Goal: Check status

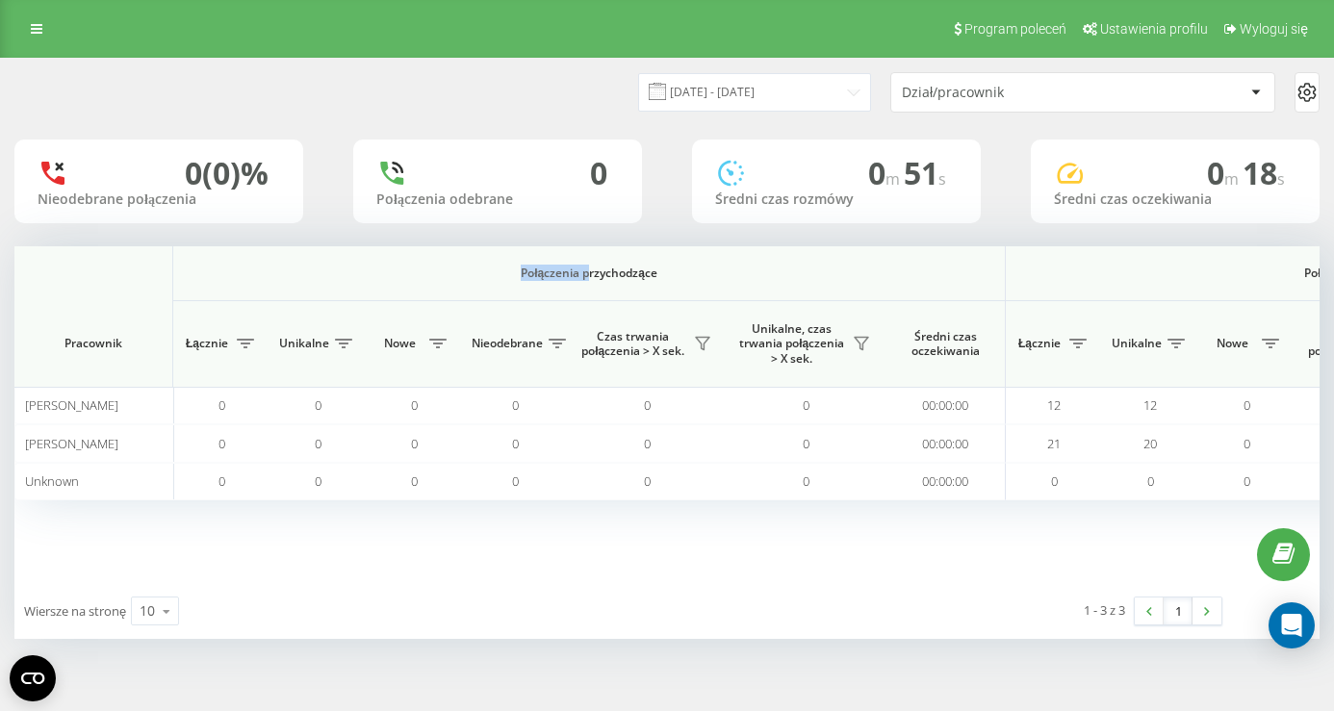
scroll to position [0, 1380]
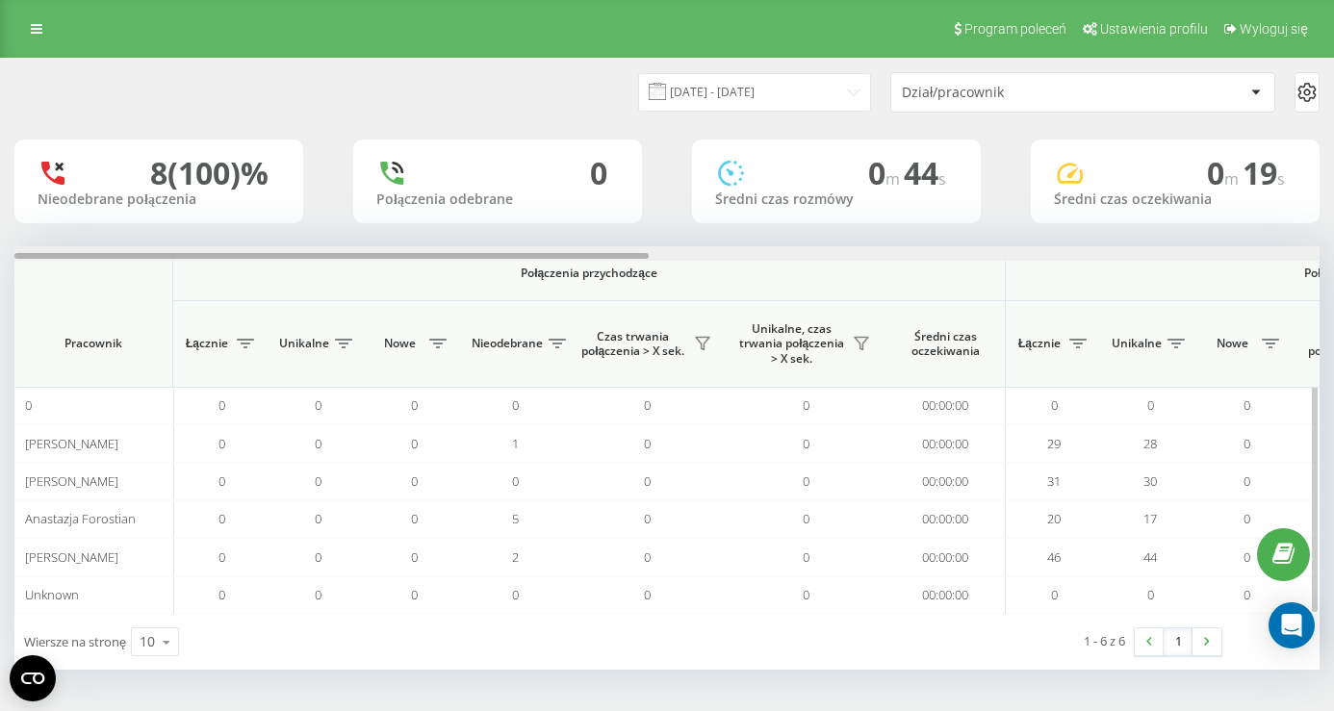
scroll to position [0, 1305]
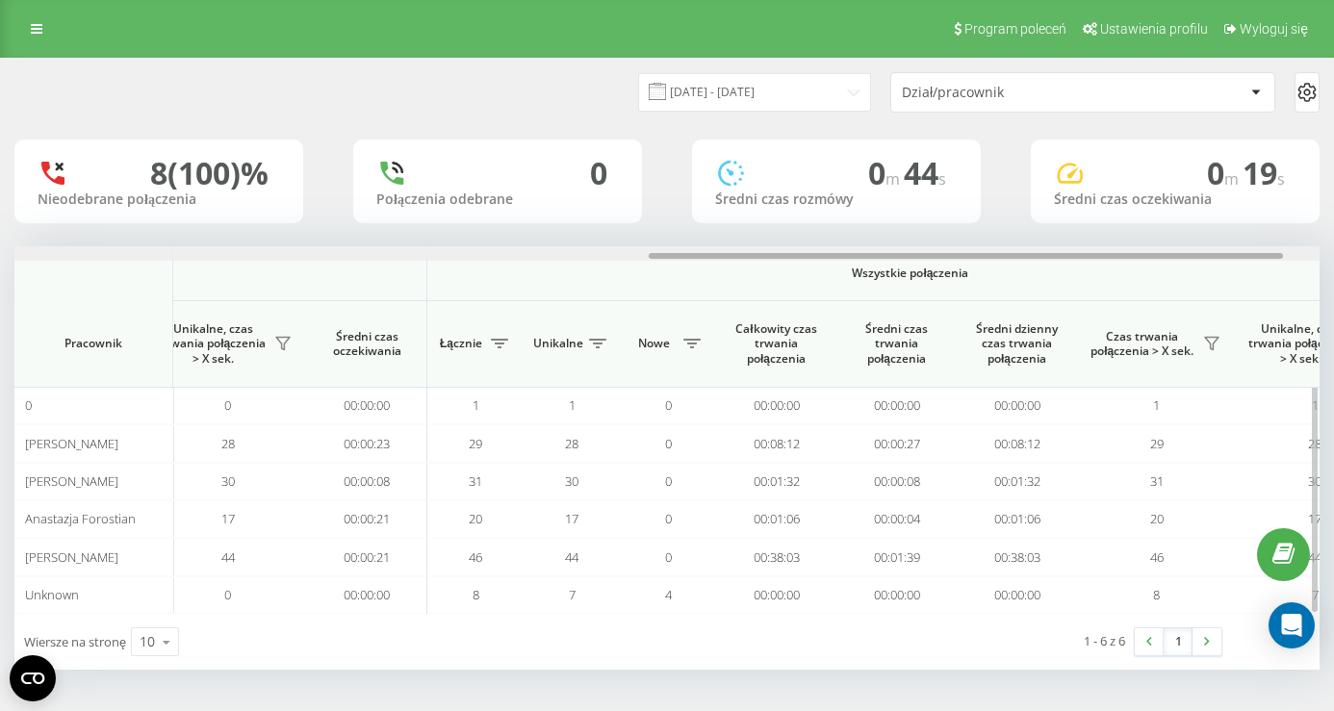
drag, startPoint x: 474, startPoint y: 250, endPoint x: 575, endPoint y: 258, distance: 100.4
click at [577, 258] on div at bounding box center [666, 253] width 1305 height 14
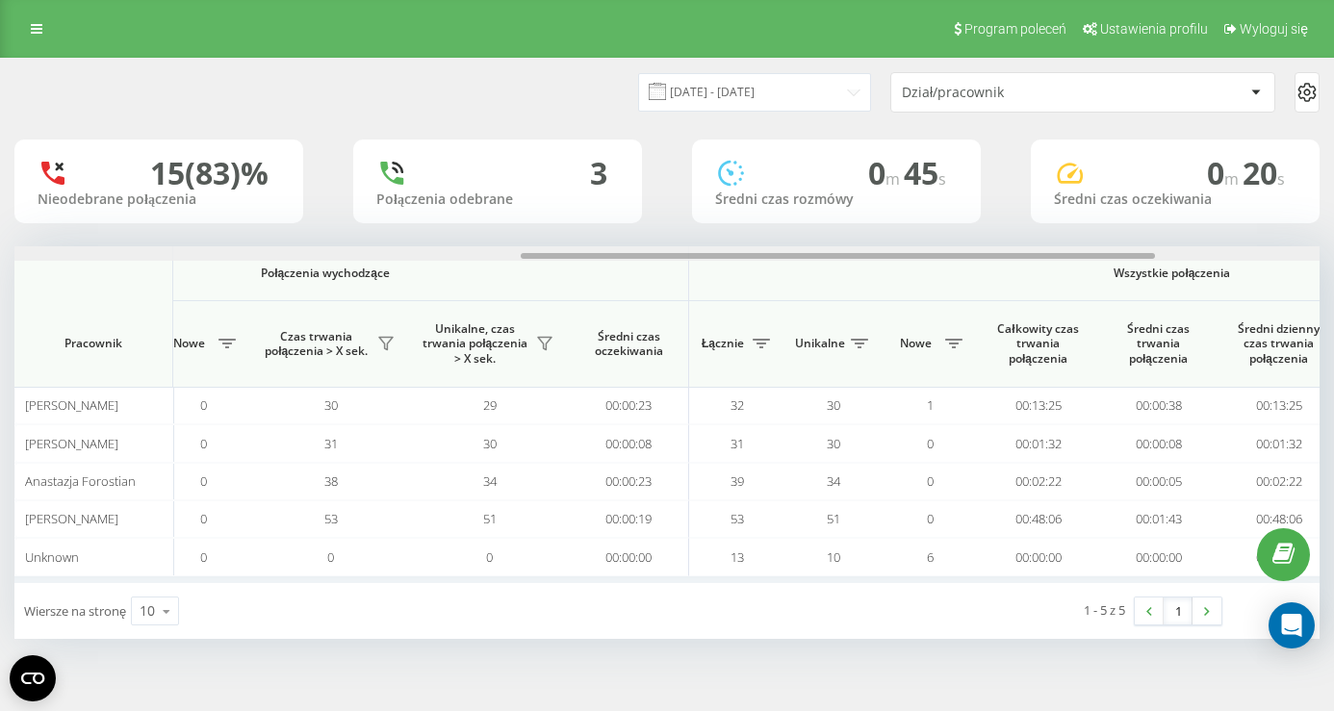
scroll to position [0, 1380]
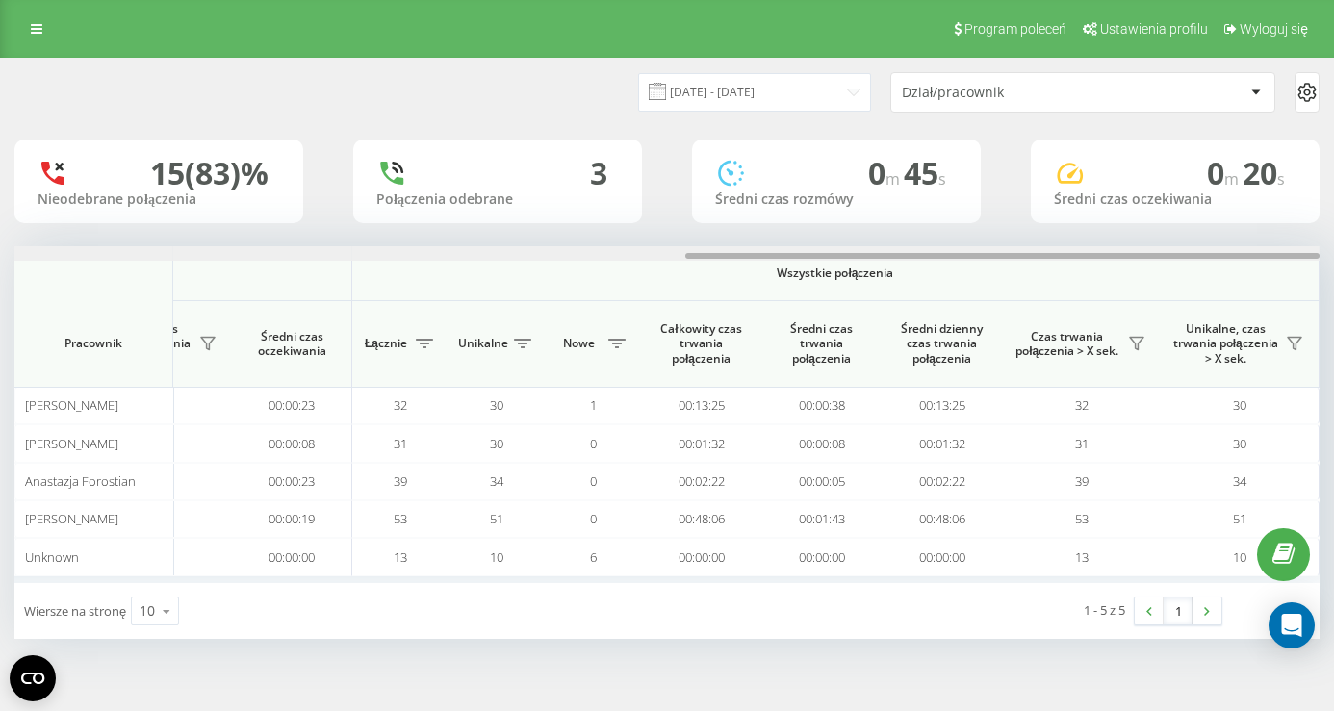
drag, startPoint x: 375, startPoint y: 256, endPoint x: 1144, endPoint y: 243, distance: 769.1
click at [1144, 243] on div "[DATE] - [DATE] Dział/pracownik 15 (83)% Nieodebrane połączenia 3 Połączenia od…" at bounding box center [666, 349] width 1305 height 580
